Goal: Information Seeking & Learning: Learn about a topic

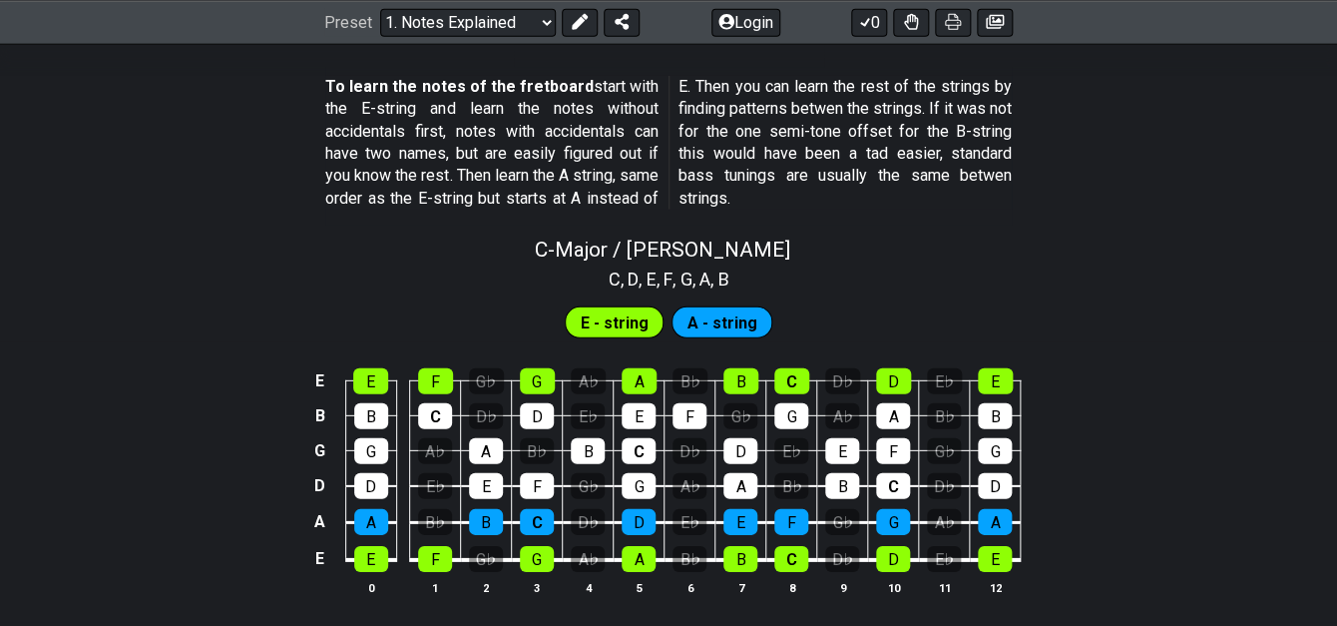
scroll to position [1871, 0]
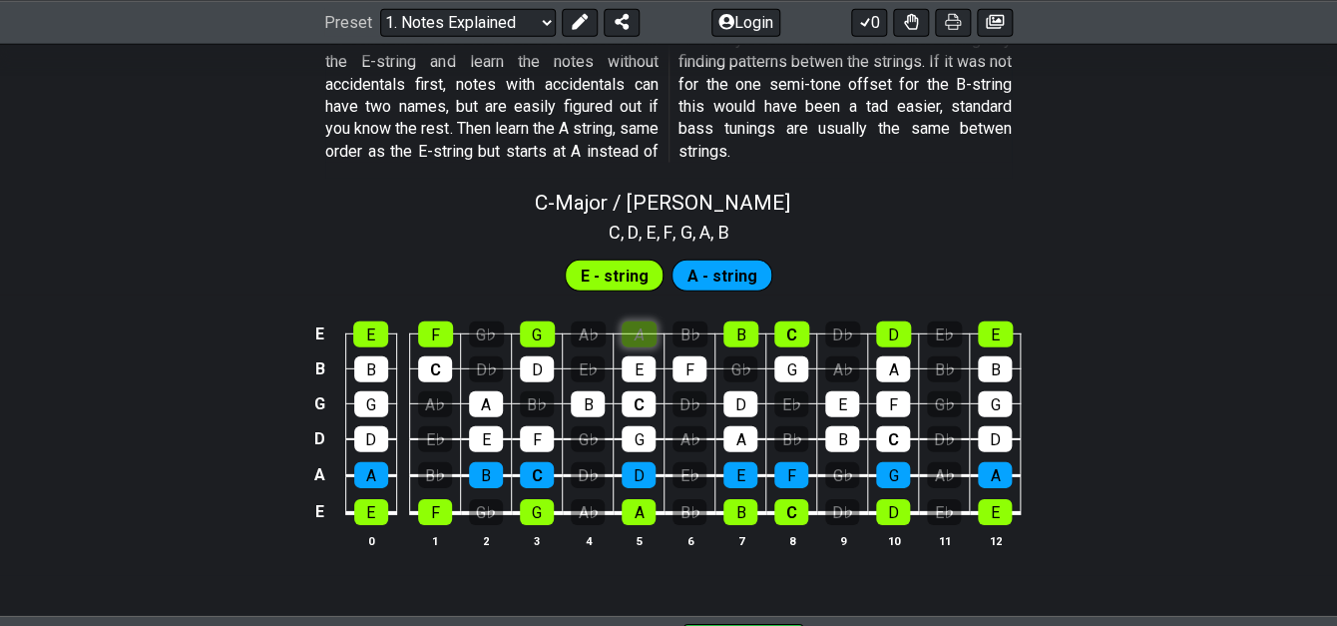
click at [639, 324] on div "A" at bounding box center [639, 334] width 35 height 26
click at [640, 373] on div "E" at bounding box center [639, 369] width 34 height 26
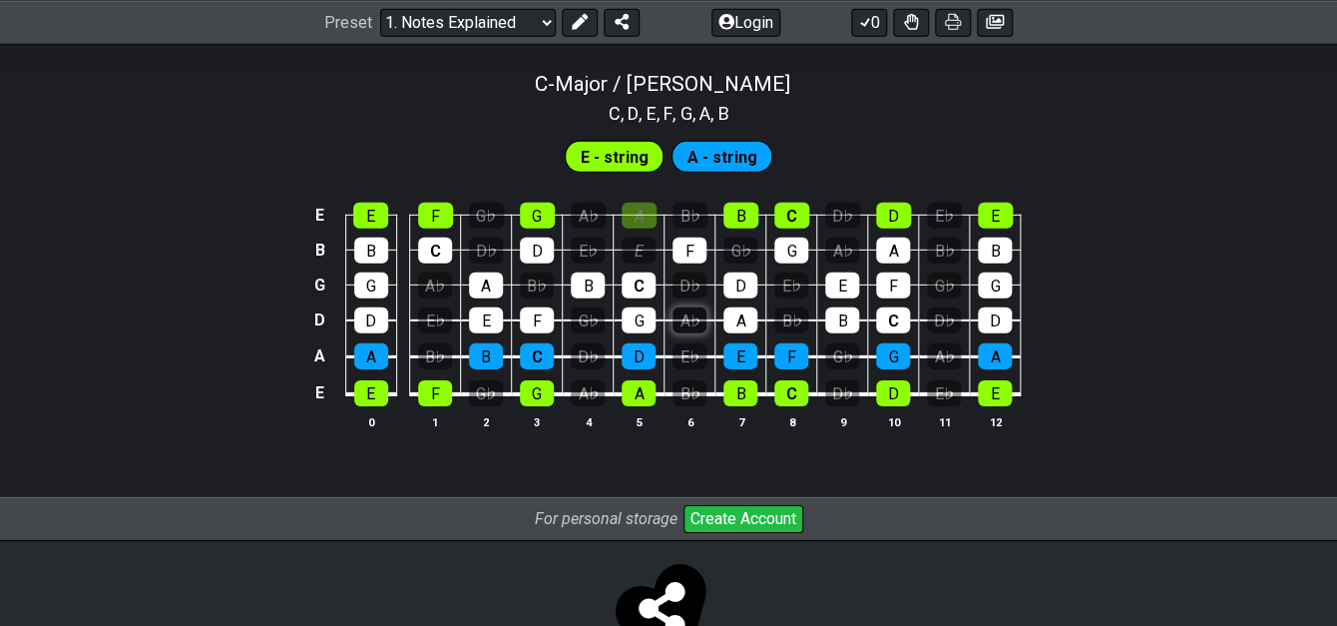
scroll to position [2028, 0]
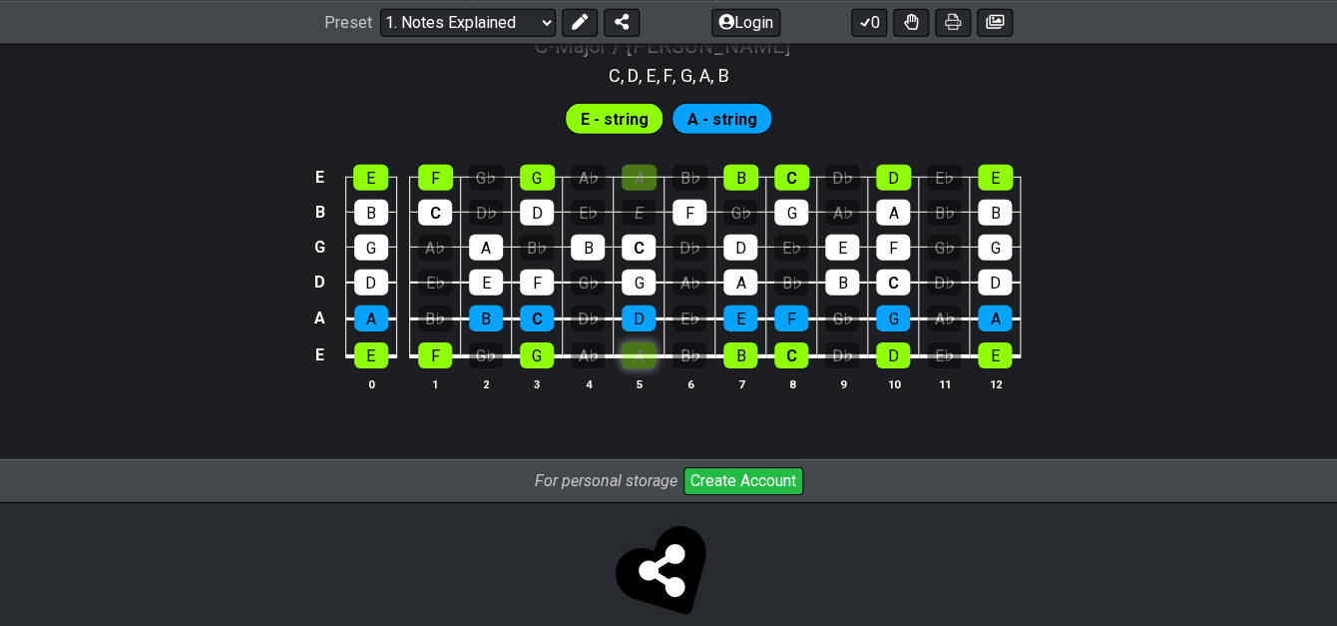
click at [642, 362] on div "A" at bounding box center [639, 355] width 34 height 26
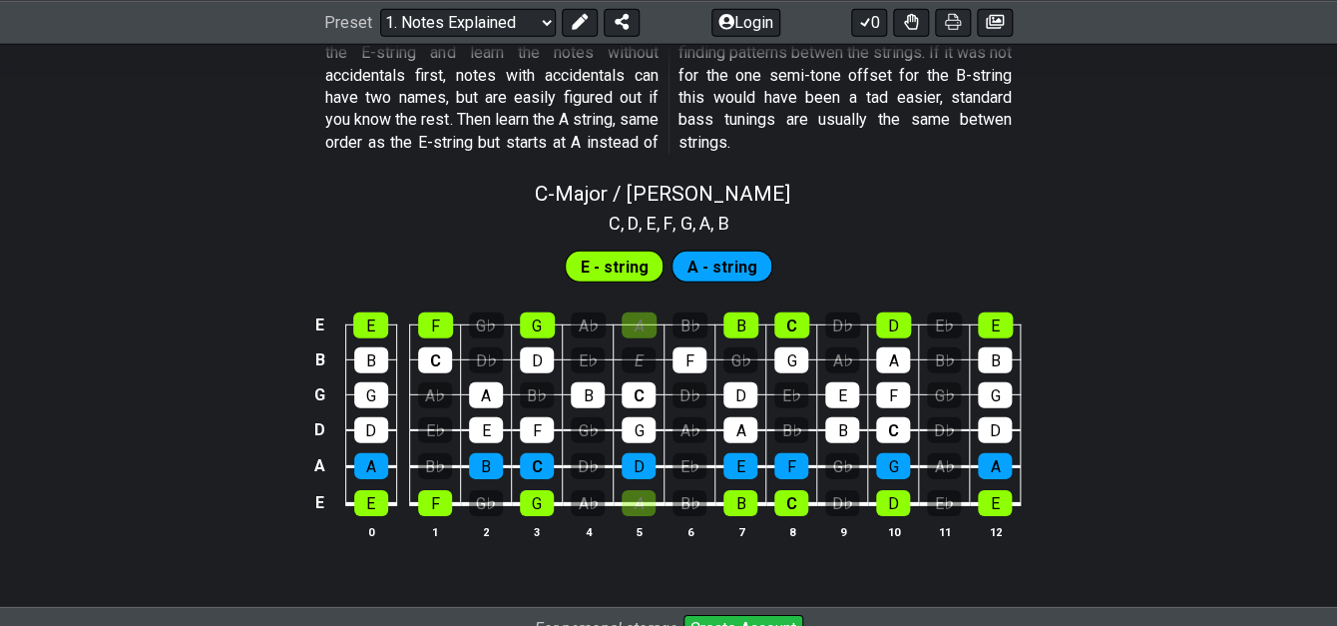
scroll to position [1873, 0]
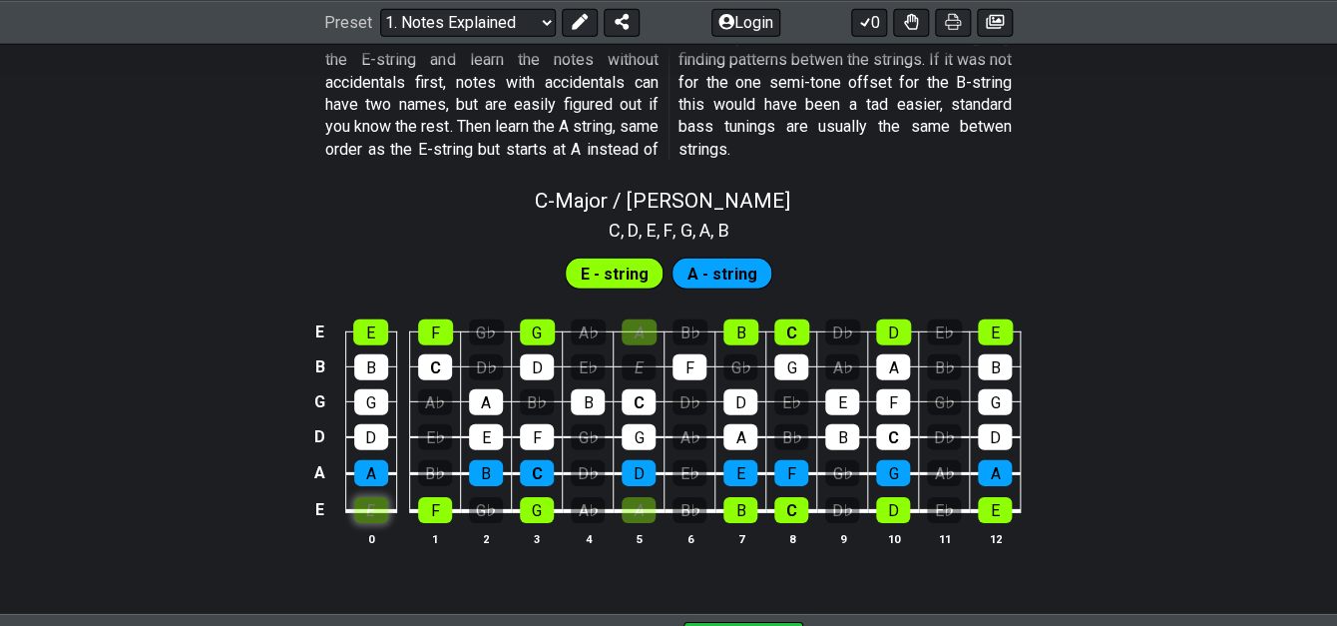
click at [376, 517] on div "E" at bounding box center [371, 510] width 34 height 26
click at [445, 518] on div "F" at bounding box center [435, 510] width 34 height 26
click at [496, 455] on td "B" at bounding box center [486, 455] width 51 height 37
click at [597, 250] on div "E - string A - string" at bounding box center [668, 268] width 1337 height 50
click at [597, 263] on span "E - string" at bounding box center [615, 273] width 68 height 29
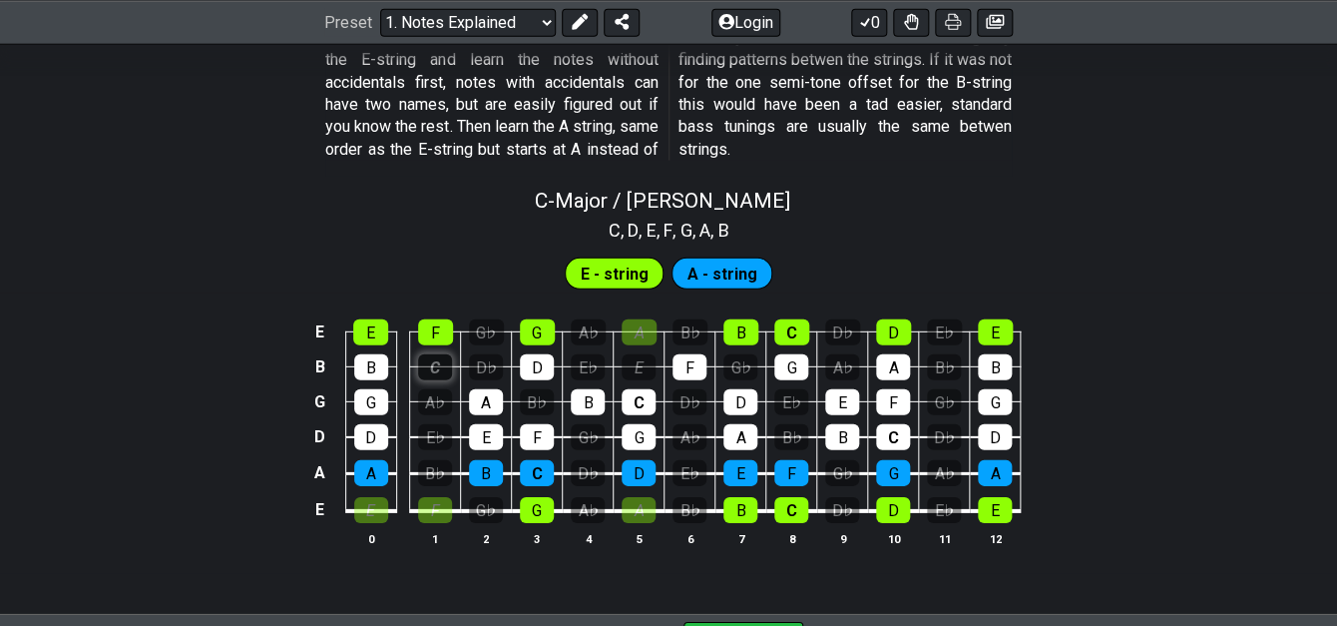
click at [437, 361] on div "C" at bounding box center [435, 367] width 34 height 26
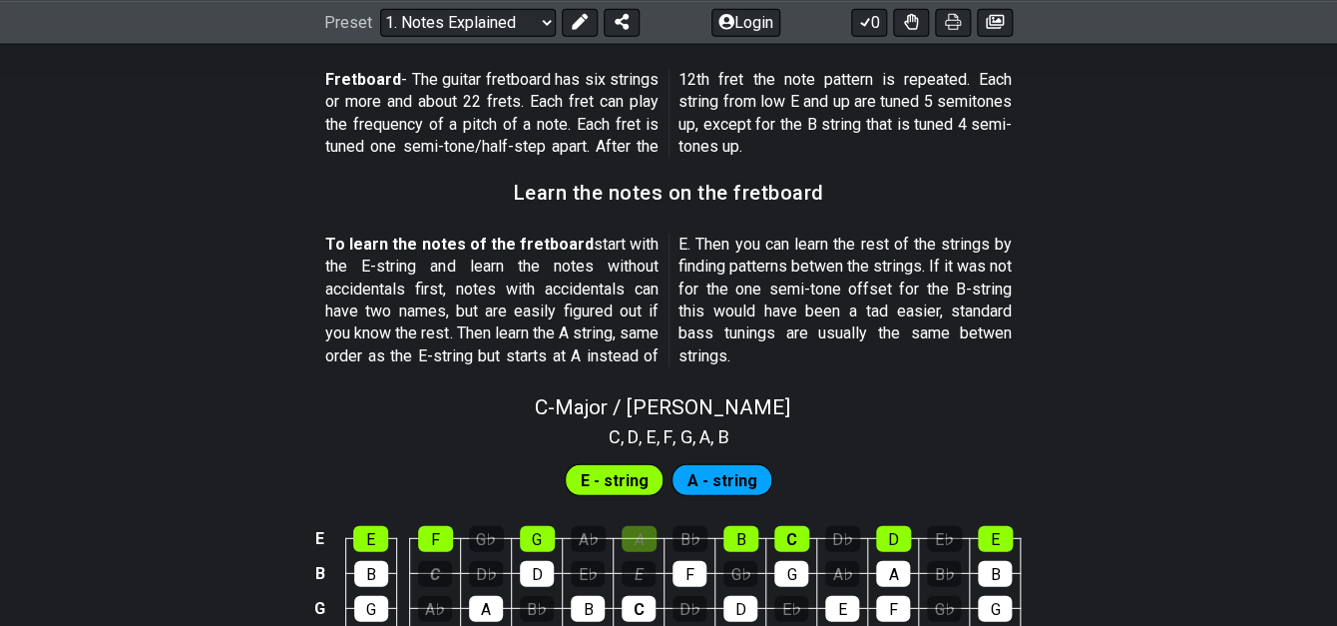
scroll to position [1646, 0]
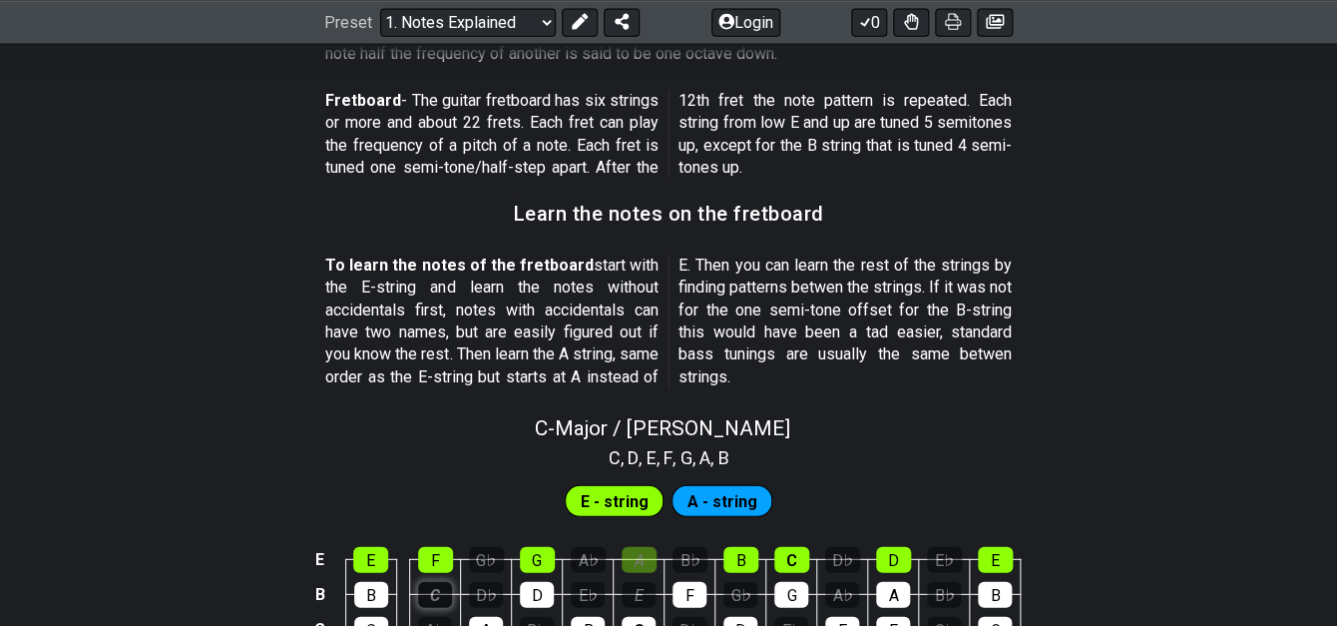
click at [443, 595] on div "C" at bounding box center [435, 595] width 34 height 26
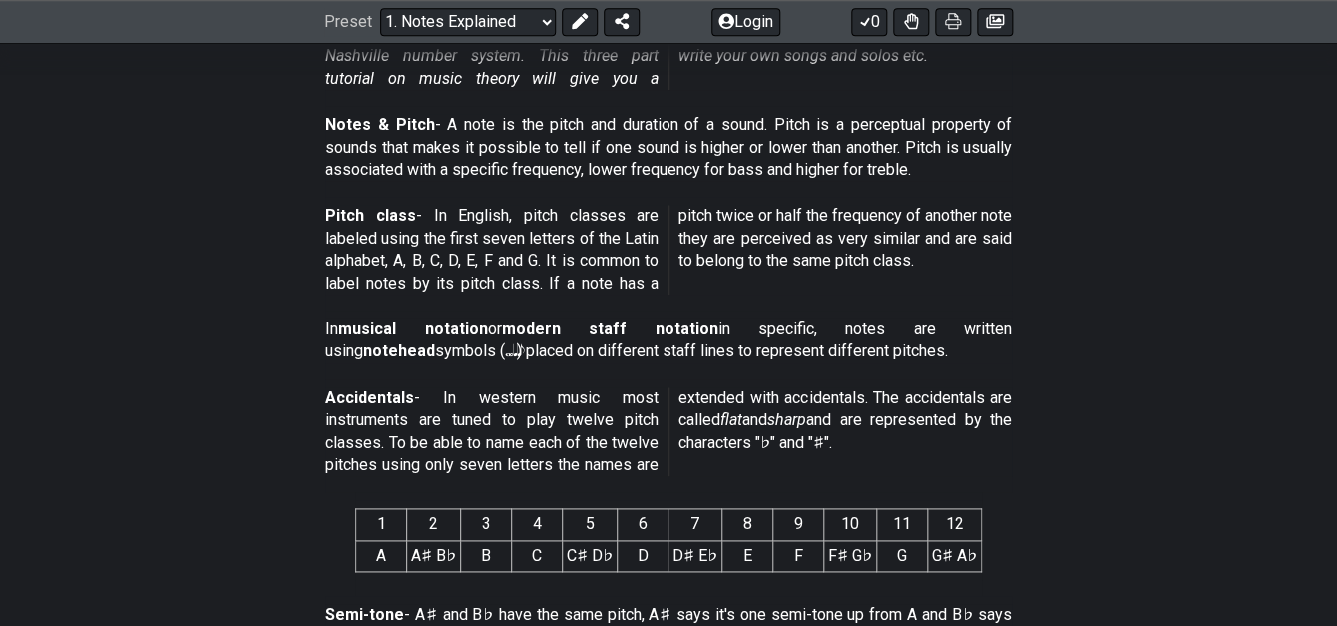
scroll to position [354, 0]
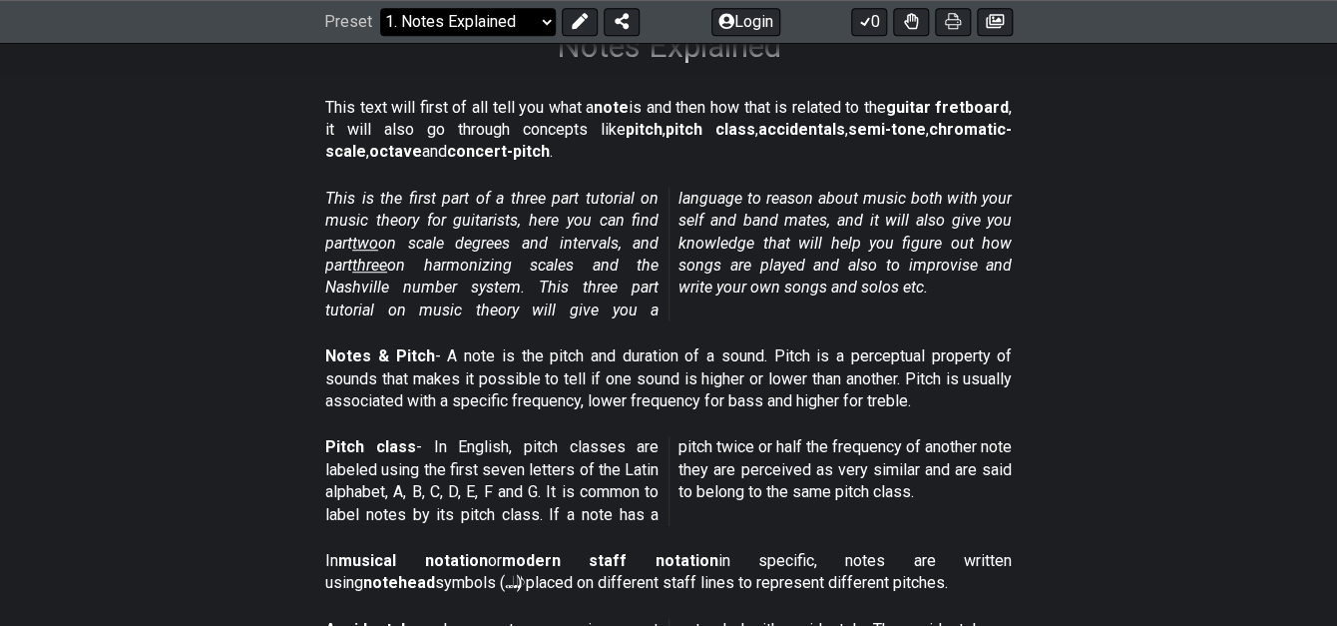
click at [380, 8] on select "Welcome to #fretflip! Initial Preset Custom Preset Minor Pentatonic Major Penta…" at bounding box center [468, 22] width 176 height 28
click at [565, 311] on em "This is the first part of a three part tutorial on music theory for guitarists,…" at bounding box center [668, 254] width 687 height 131
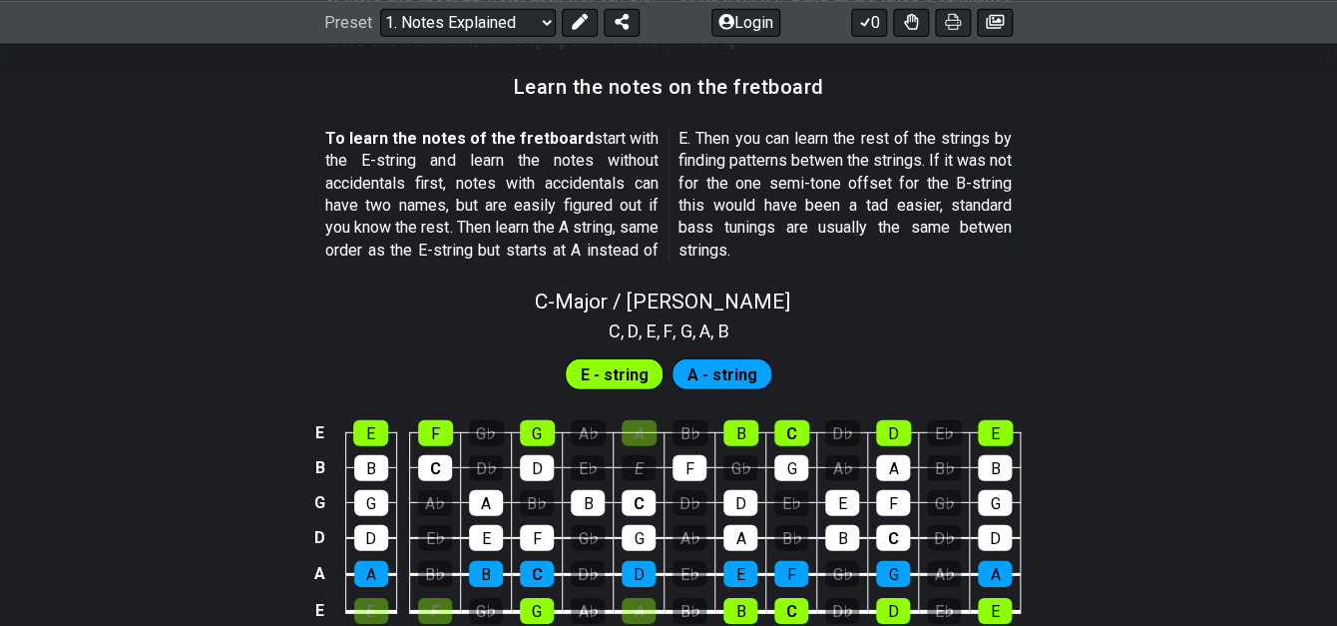
scroll to position [1915, 0]
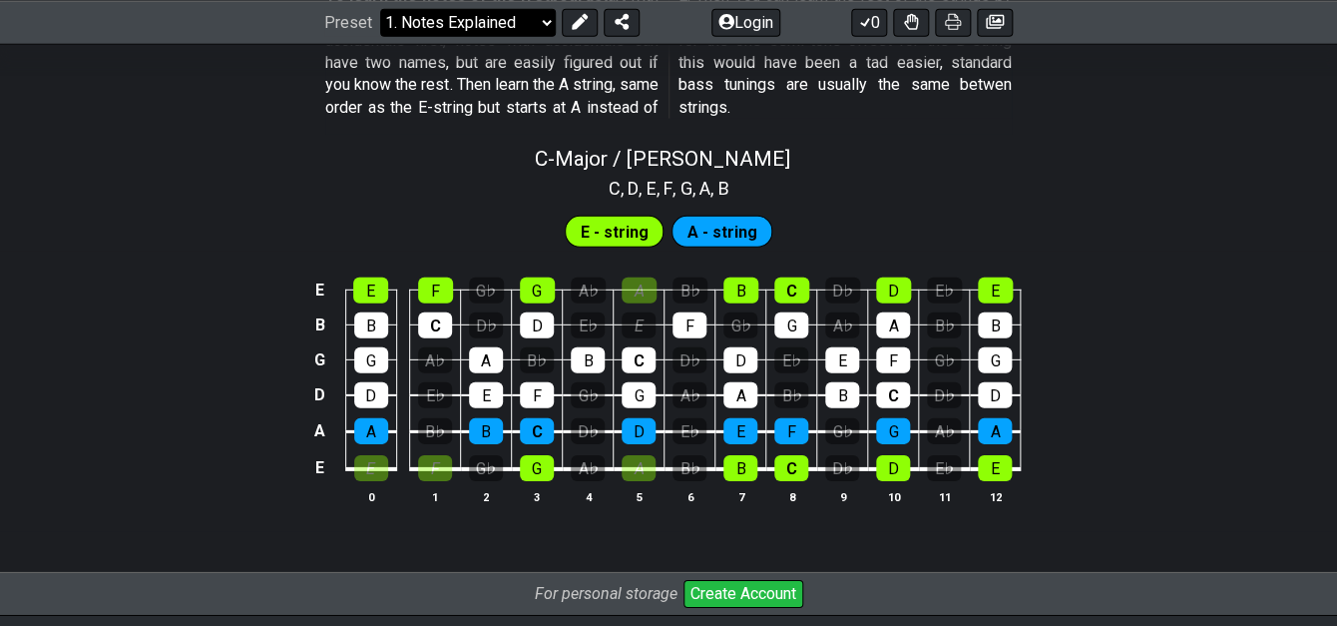
click at [380, 8] on select "Welcome to #fretflip! Initial Preset Custom Preset Minor Pentatonic Major Penta…" at bounding box center [468, 22] width 176 height 28
click option "2. Scale Degrees" at bounding box center [0, 0] width 0 height 0
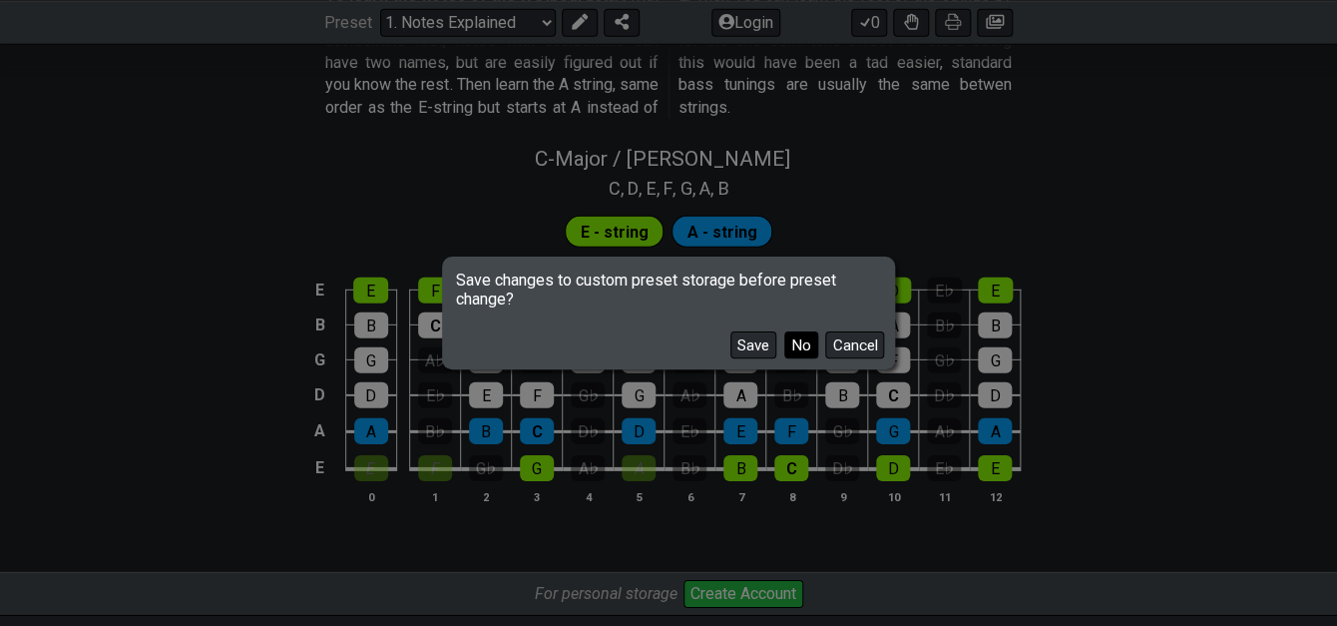
click at [791, 351] on button "No" at bounding box center [801, 344] width 34 height 27
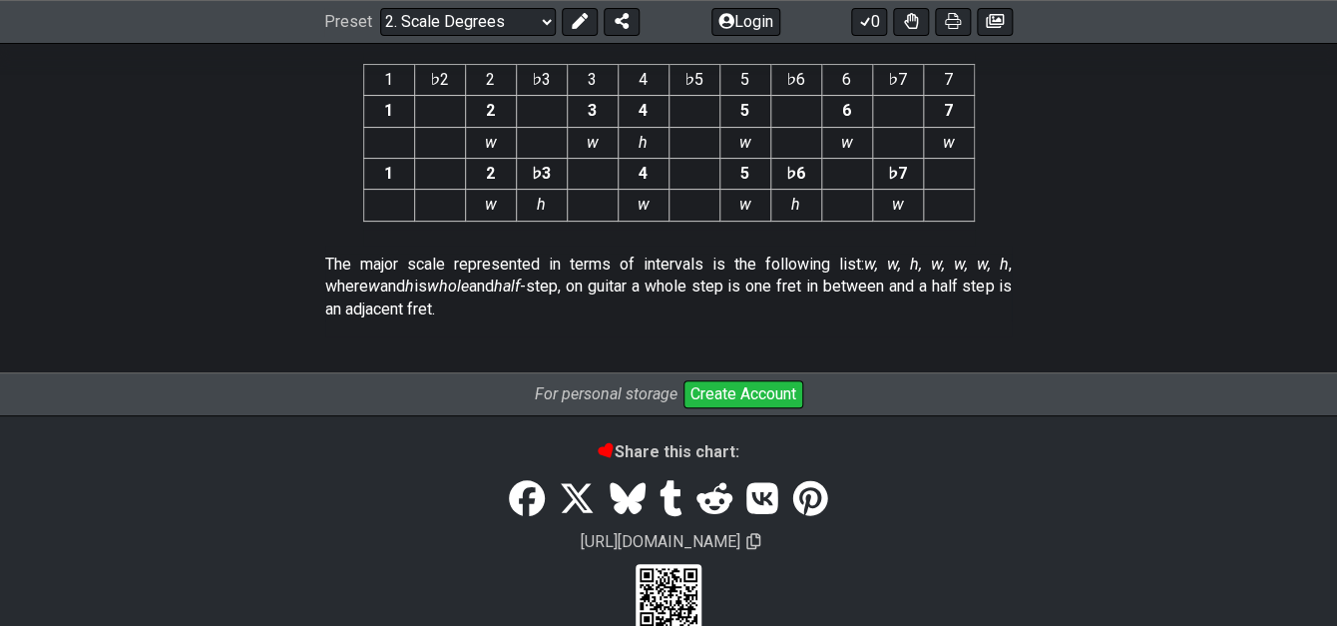
scroll to position [5438, 0]
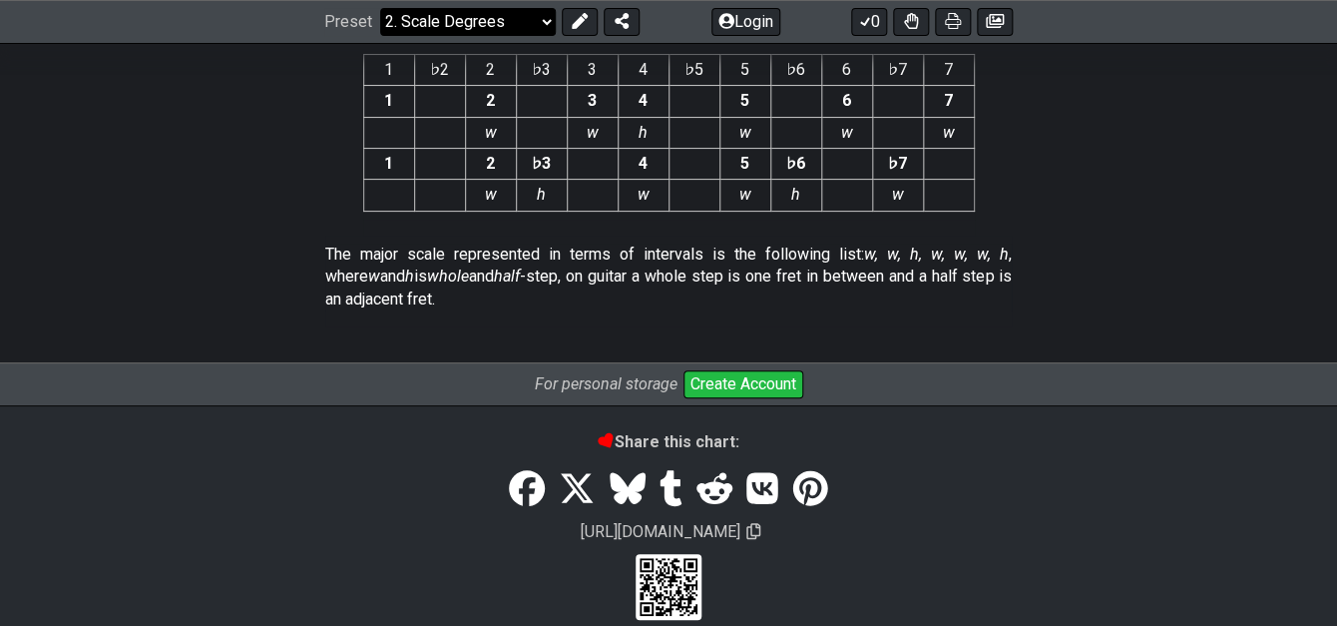
click at [380, 8] on select "Welcome to #fretflip! Initial Preset Custom Preset Minor Pentatonic Major Penta…" at bounding box center [468, 22] width 176 height 28
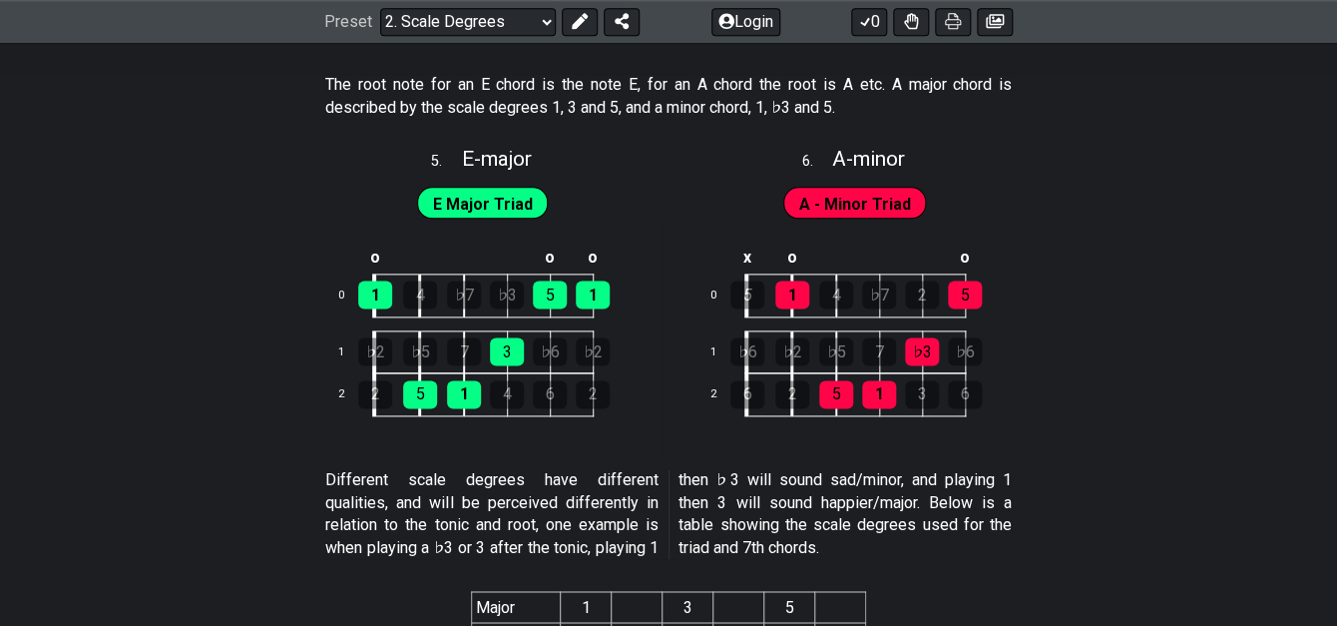
scroll to position [3254, 0]
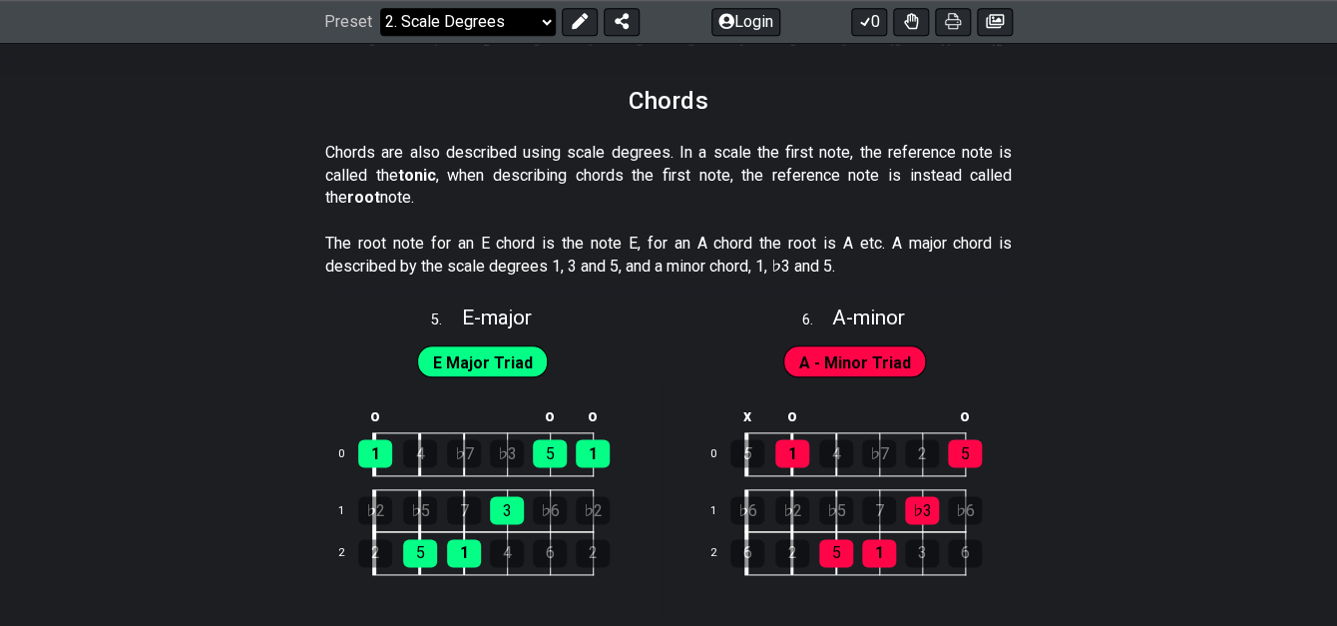
click at [380, 8] on select "Welcome to #fretflip! Initial Preset Custom Preset Minor Pentatonic Major Penta…" at bounding box center [468, 22] width 176 height 28
click option "3. Harmonizing Scales" at bounding box center [0, 0] width 0 height 0
select select "/harmonizing-scales"
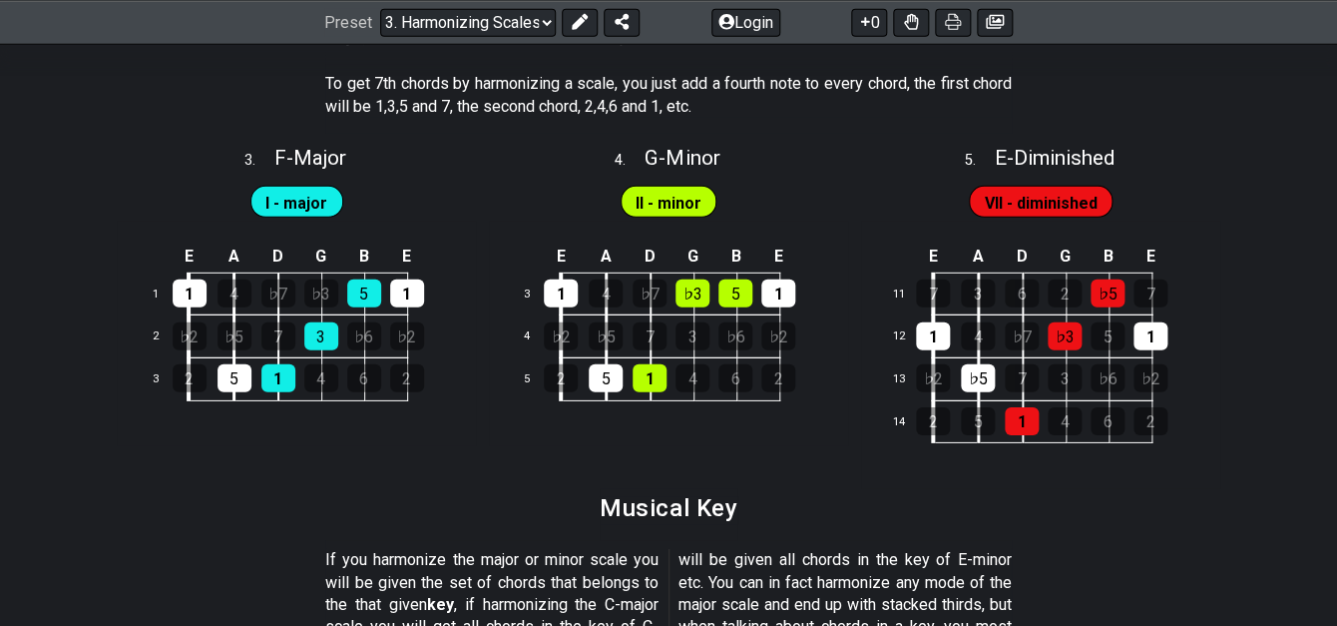
scroll to position [2089, 0]
